Goal: Find contact information: Find contact information

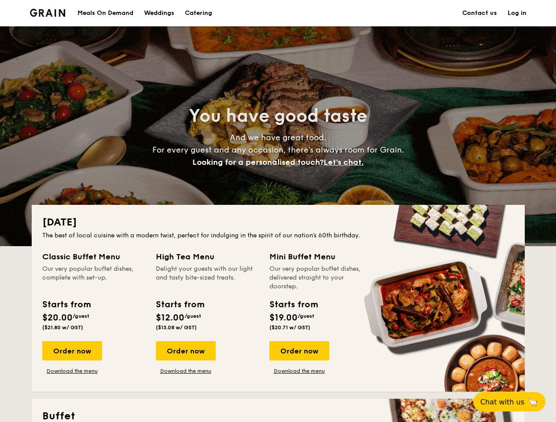
click at [278, 211] on div "[DATE] The best of local cuisine with a modern twist, perfect for indulging in …" at bounding box center [278, 298] width 493 height 187
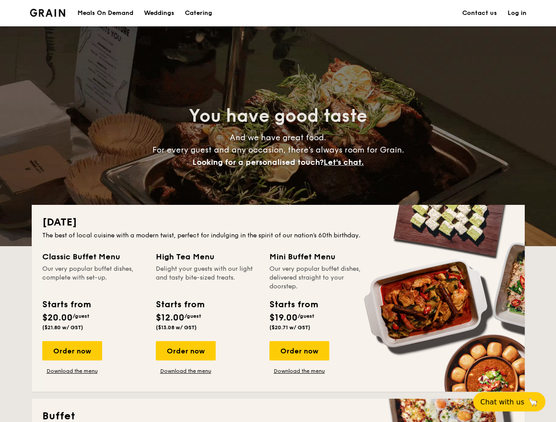
click at [517, 13] on link "Log in" at bounding box center [516, 13] width 19 height 26
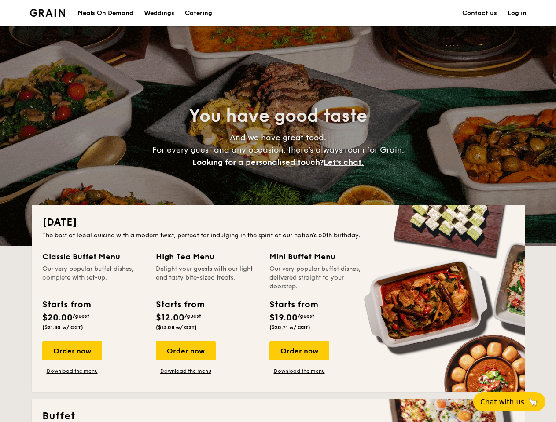
click at [346, 162] on span "Let's chat." at bounding box center [343, 163] width 40 height 10
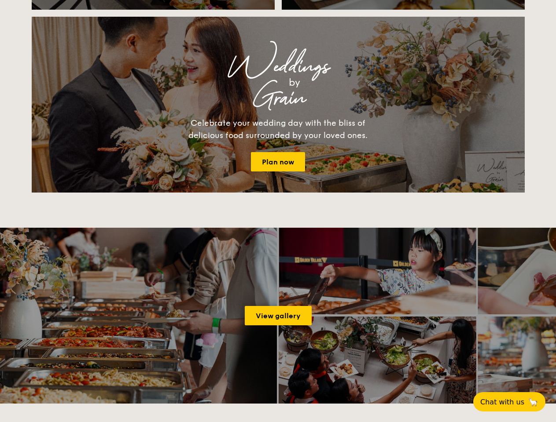
click at [514, 402] on span "Chat with us" at bounding box center [502, 402] width 44 height 8
